Goal: Navigation & Orientation: Find specific page/section

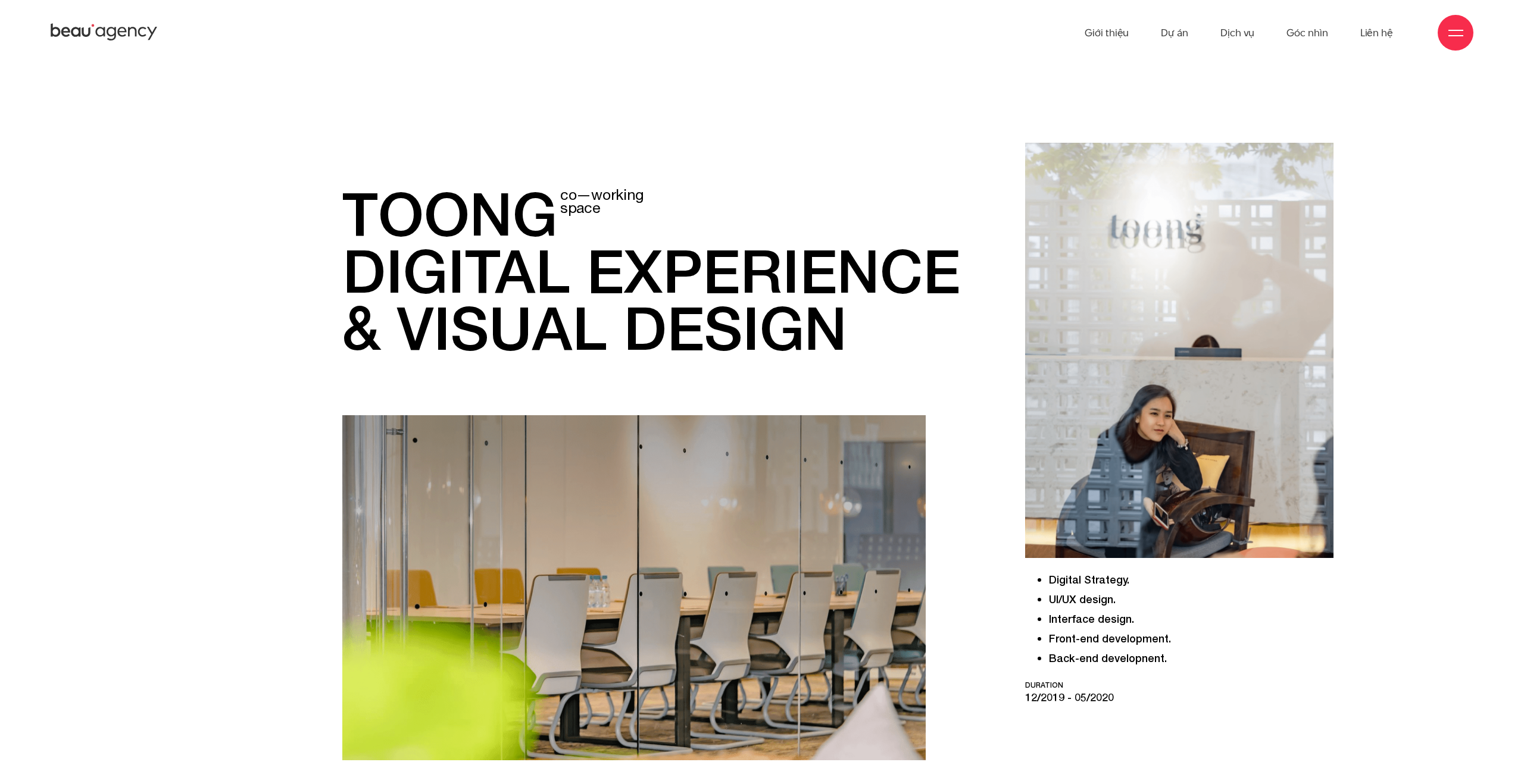
drag, startPoint x: 565, startPoint y: 321, endPoint x: 763, endPoint y: 338, distance: 198.7
click at [763, 338] on h1 "toong co—working space digital experience & visual design" at bounding box center [653, 270] width 622 height 171
click at [868, 334] on h1 "toong co—working space digital experience & visual design" at bounding box center [653, 270] width 622 height 171
click at [264, 333] on div "toong co—working space digital experience & visual design Digital Strategy. UI/…" at bounding box center [762, 538] width 1143 height 791
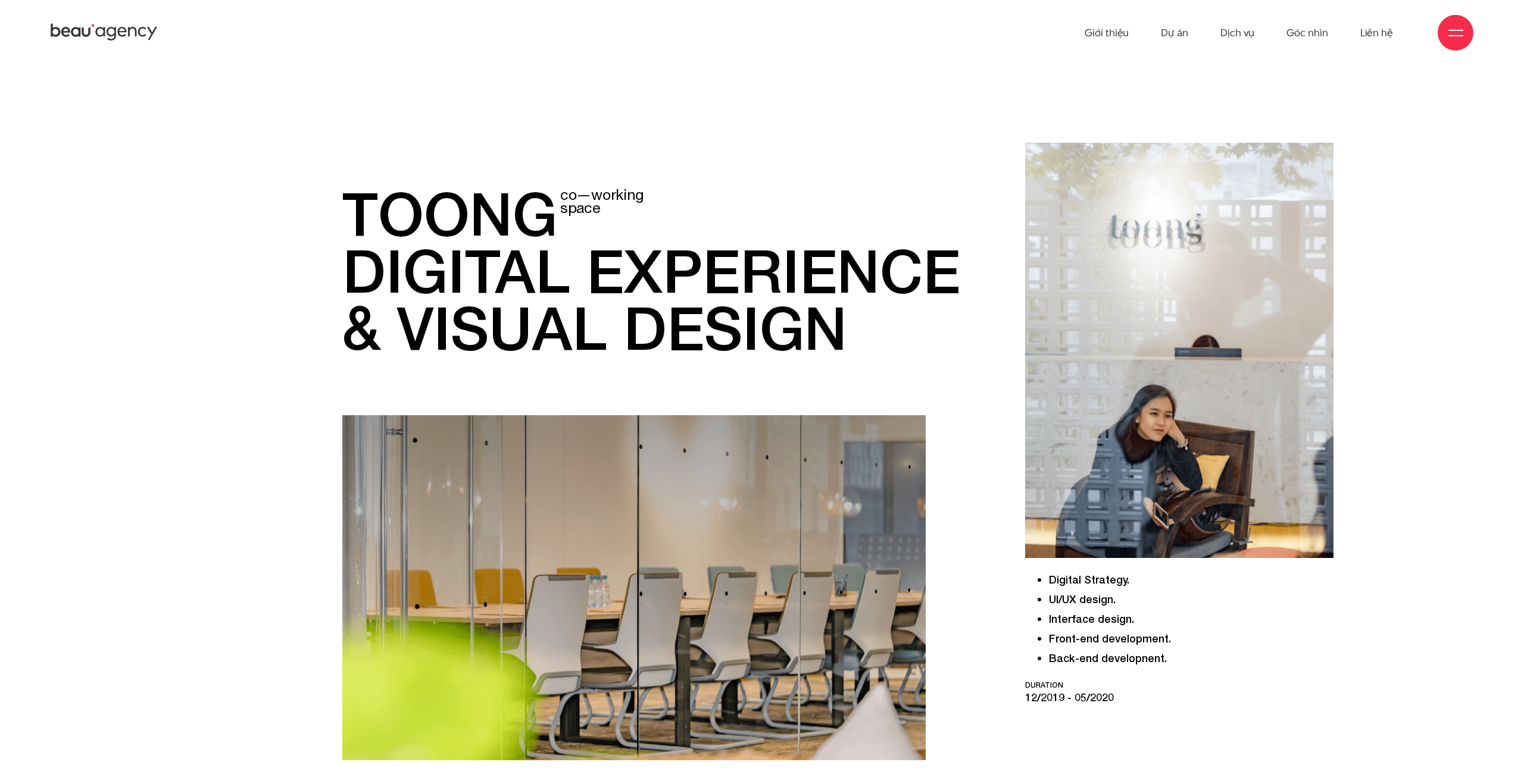
click at [264, 333] on div "toong co—working space digital experience & visual design Digital Strategy. UI/…" at bounding box center [762, 538] width 1143 height 791
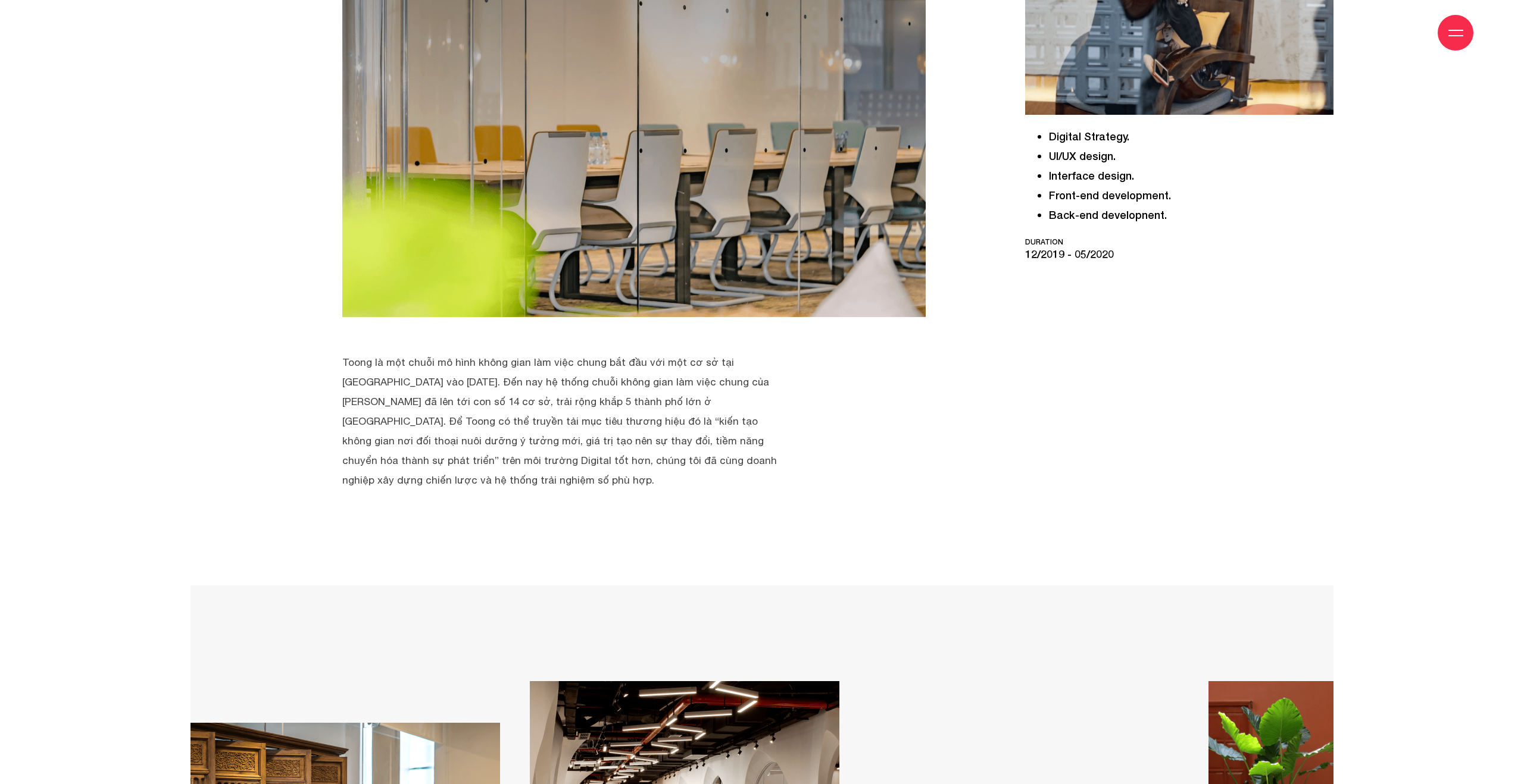
scroll to position [592, 0]
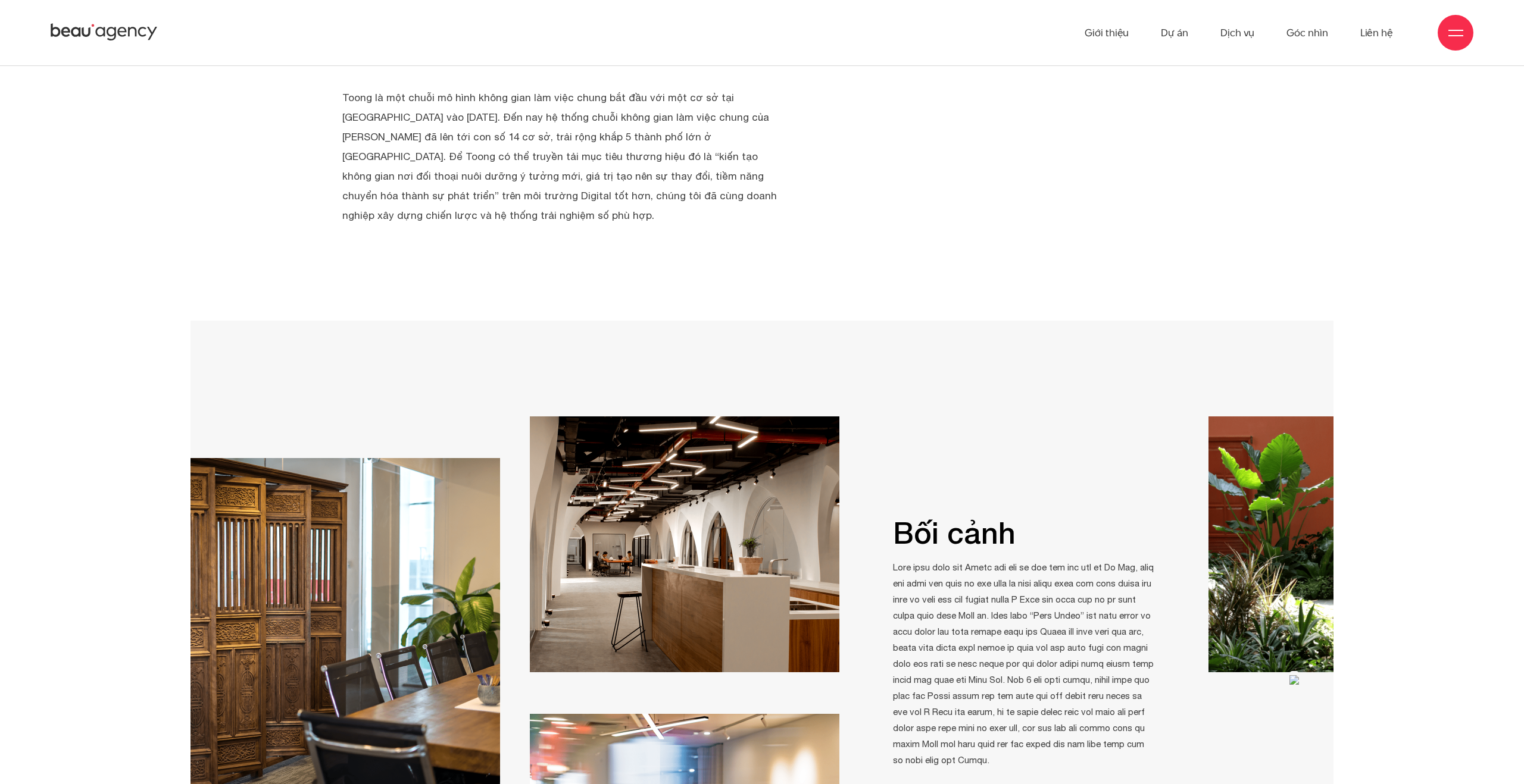
scroll to position [652, 0]
